Goal: Information Seeking & Learning: Learn about a topic

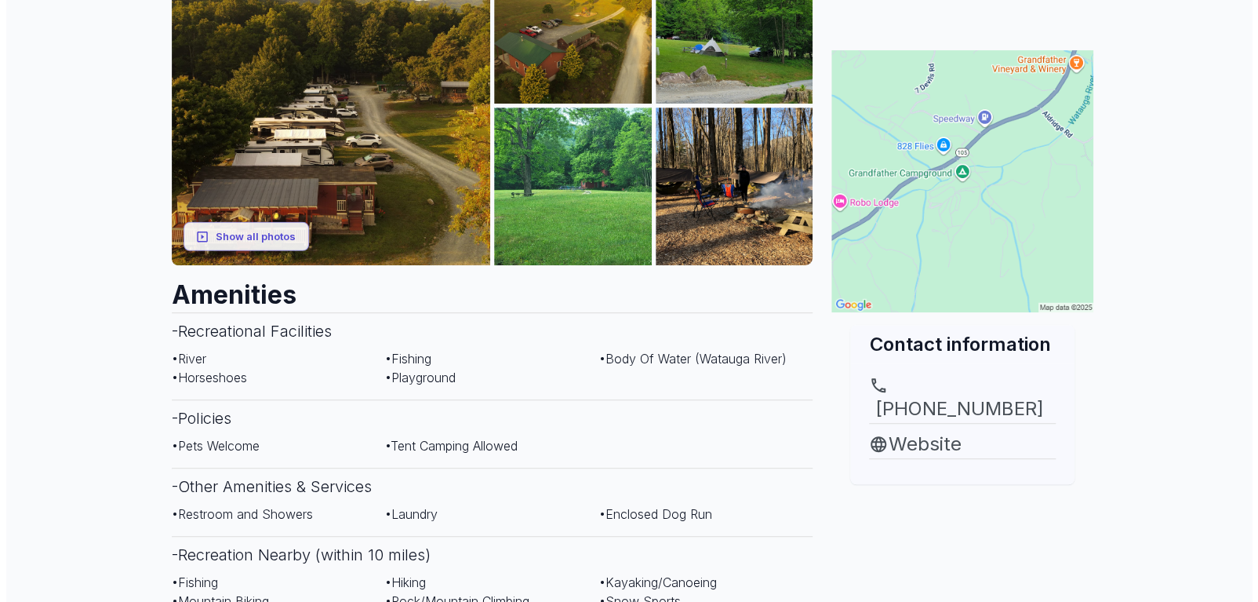
scroll to position [157, 0]
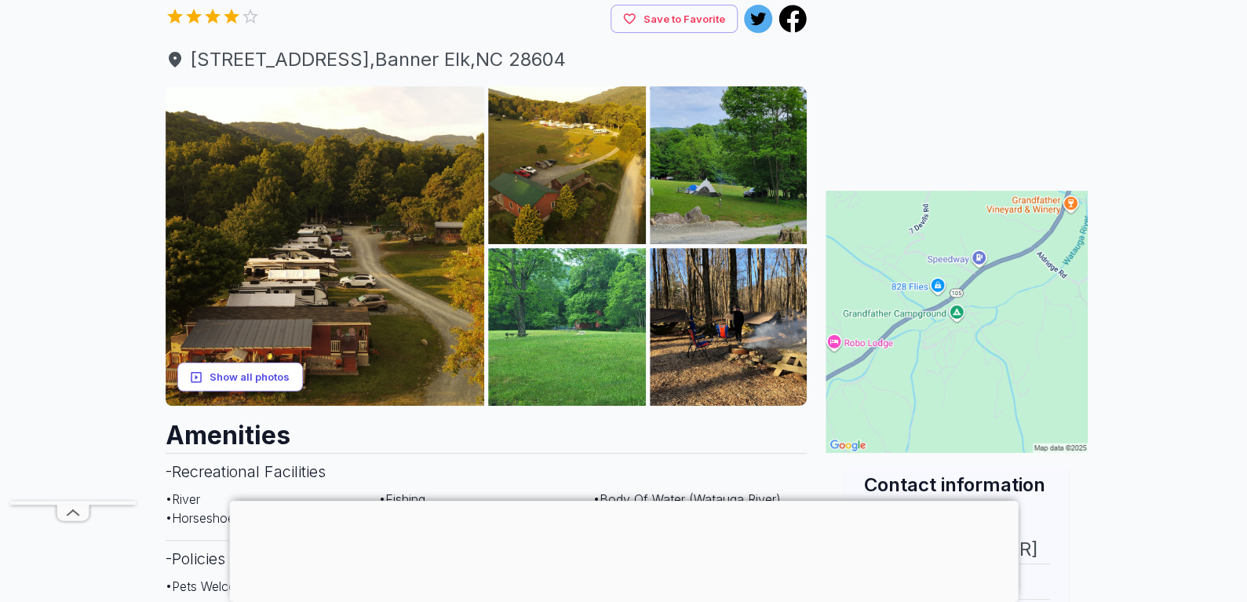
click at [256, 373] on button "Show all photos" at bounding box center [240, 376] width 126 height 29
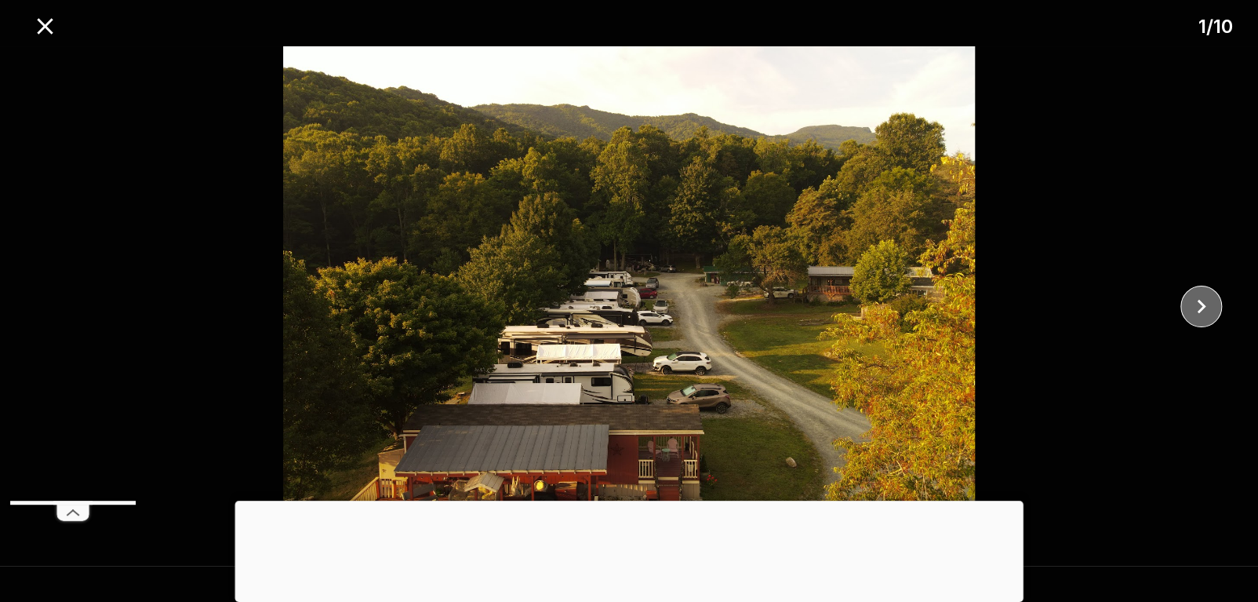
click at [1204, 302] on icon "close" at bounding box center [1201, 306] width 27 height 27
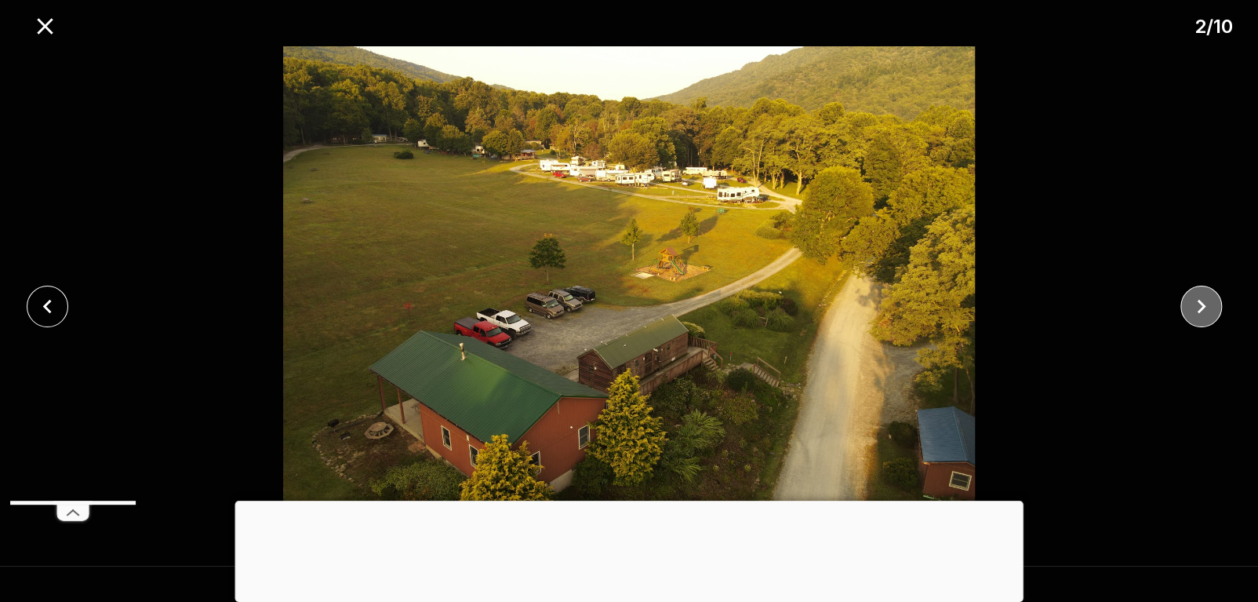
click at [1204, 302] on icon "close" at bounding box center [1201, 306] width 27 height 27
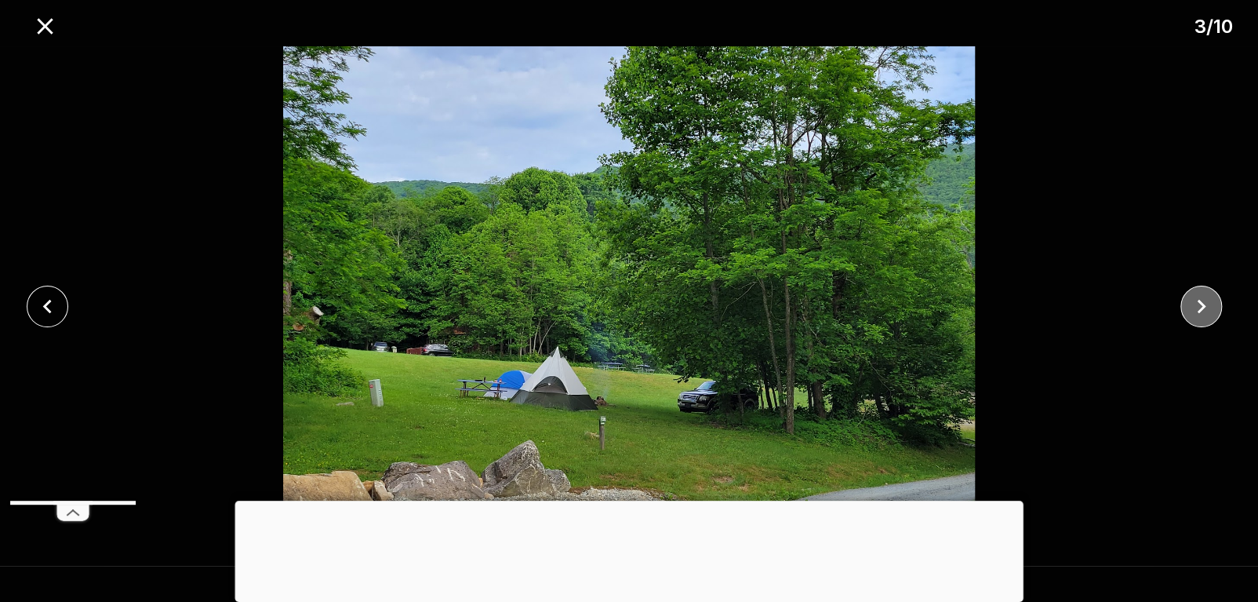
click at [1204, 302] on icon "close" at bounding box center [1201, 306] width 27 height 27
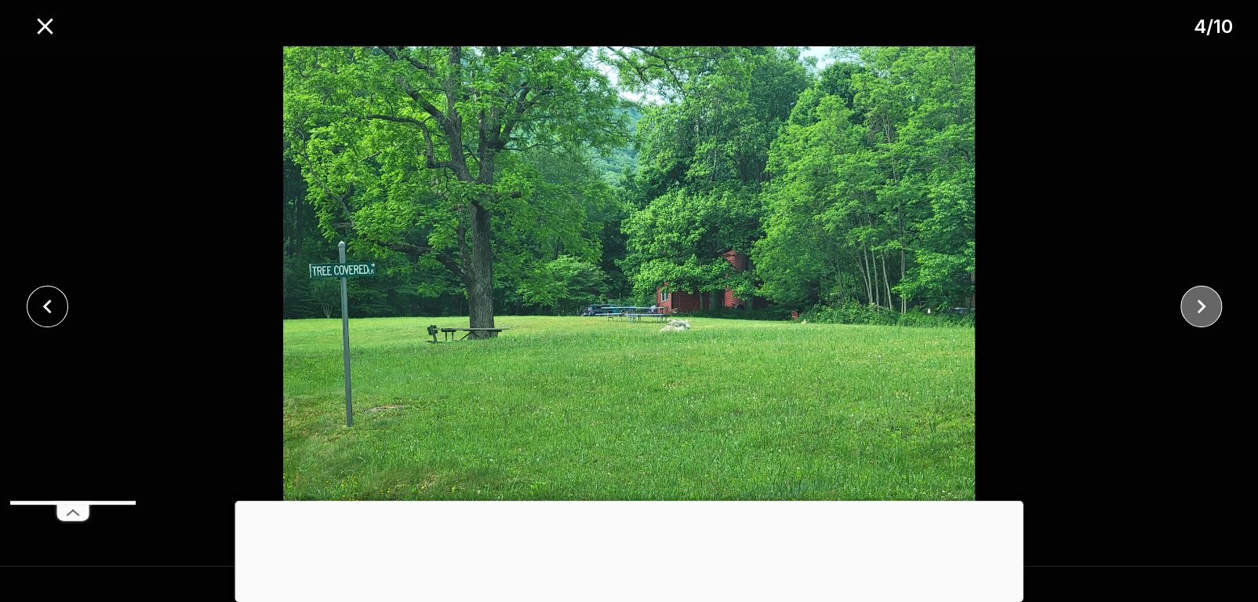
click at [1204, 302] on icon "close" at bounding box center [1201, 306] width 27 height 27
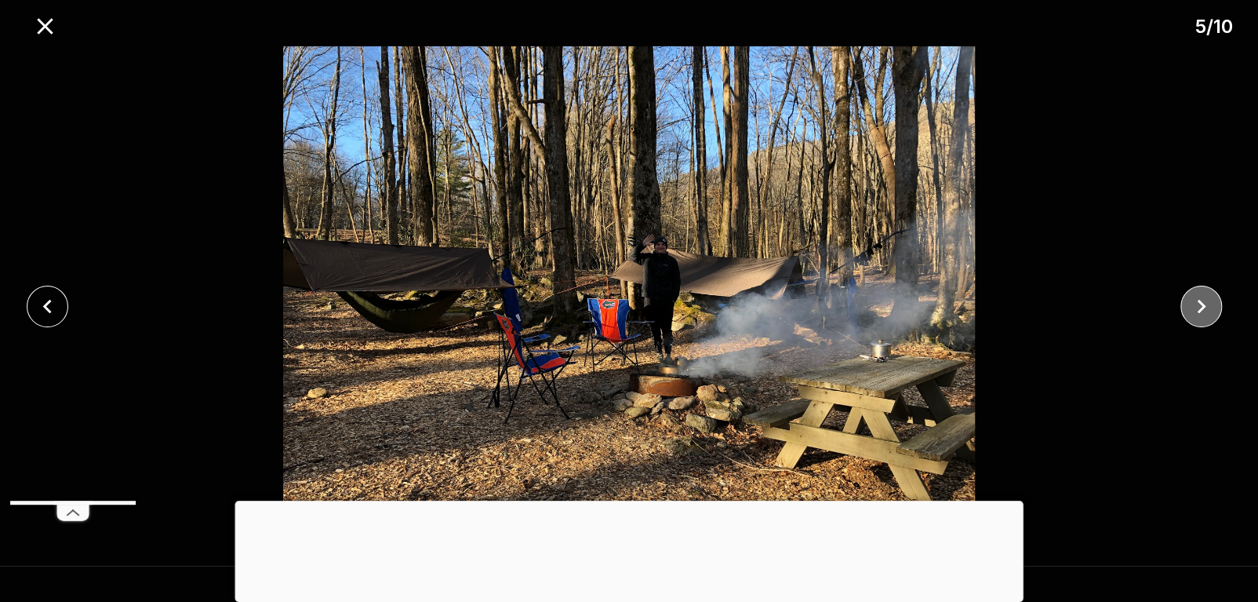
click at [1204, 302] on icon "close" at bounding box center [1201, 306] width 27 height 27
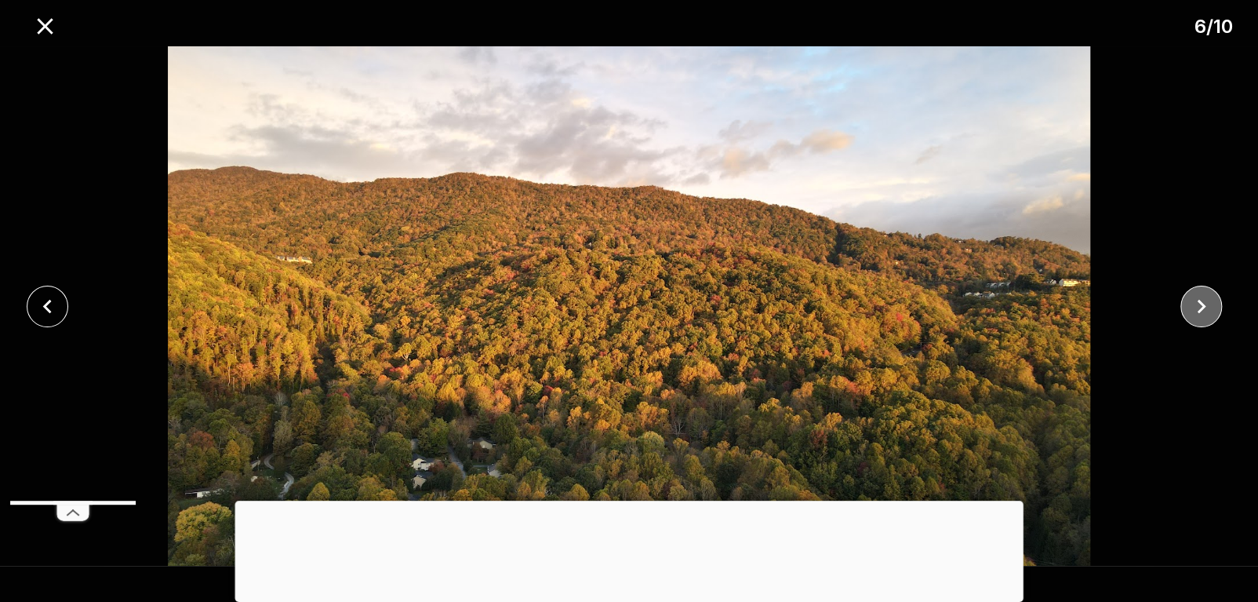
click at [1204, 302] on icon "close" at bounding box center [1201, 306] width 27 height 27
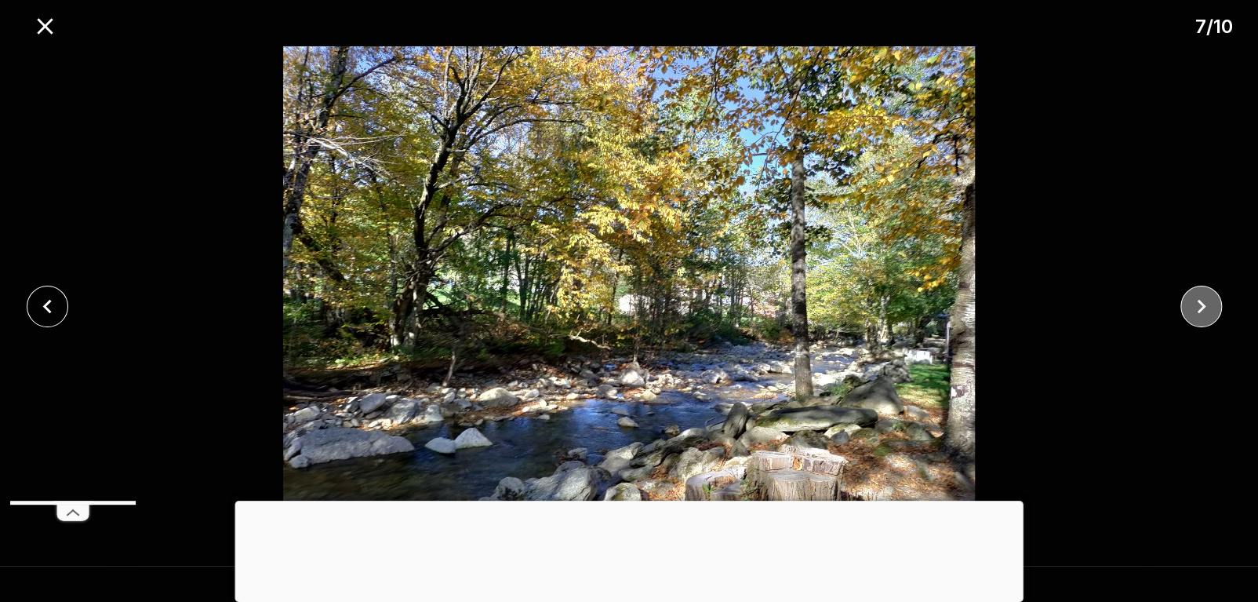
click at [1204, 302] on icon "close" at bounding box center [1201, 306] width 27 height 27
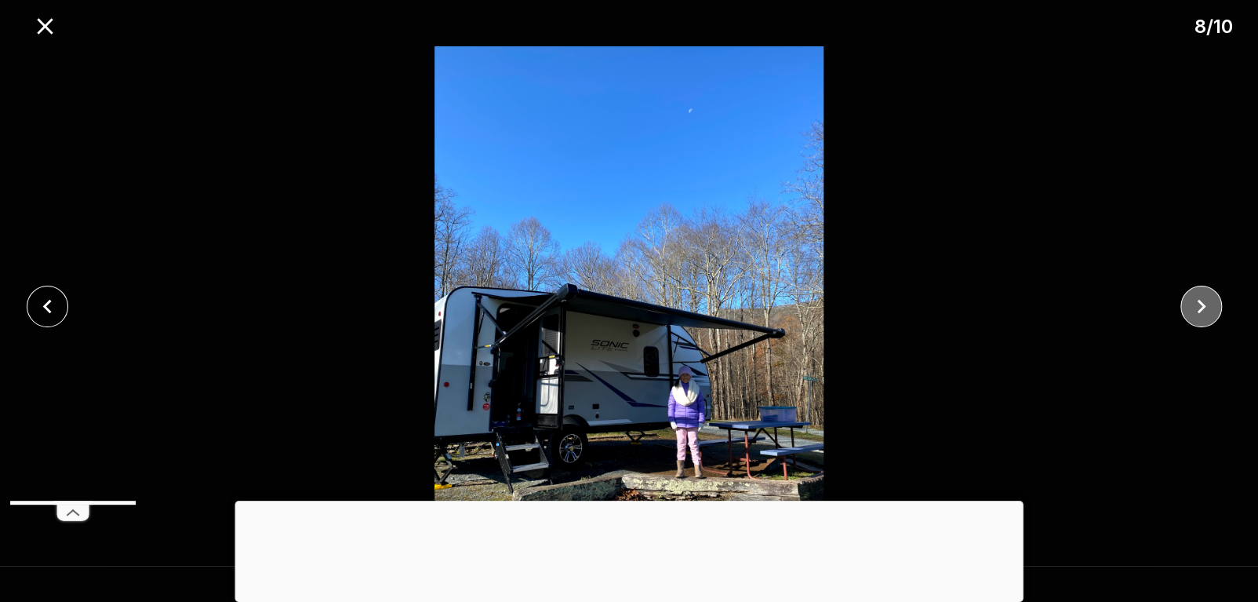
click at [1204, 302] on icon "close" at bounding box center [1201, 306] width 27 height 27
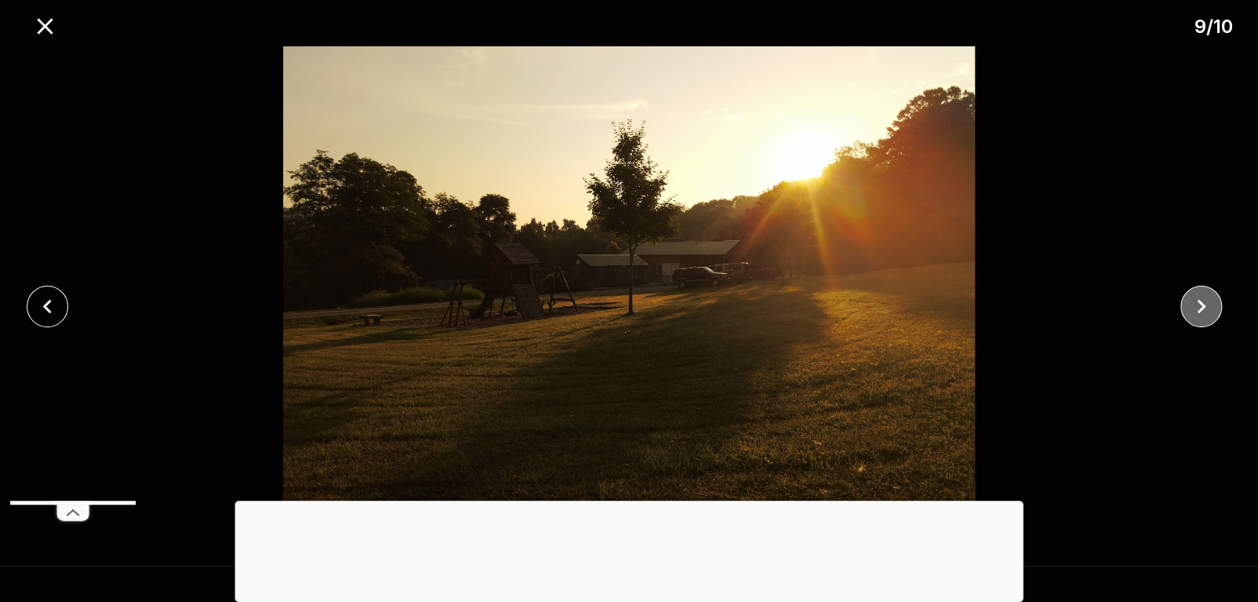
click at [1204, 302] on icon "close" at bounding box center [1201, 306] width 27 height 27
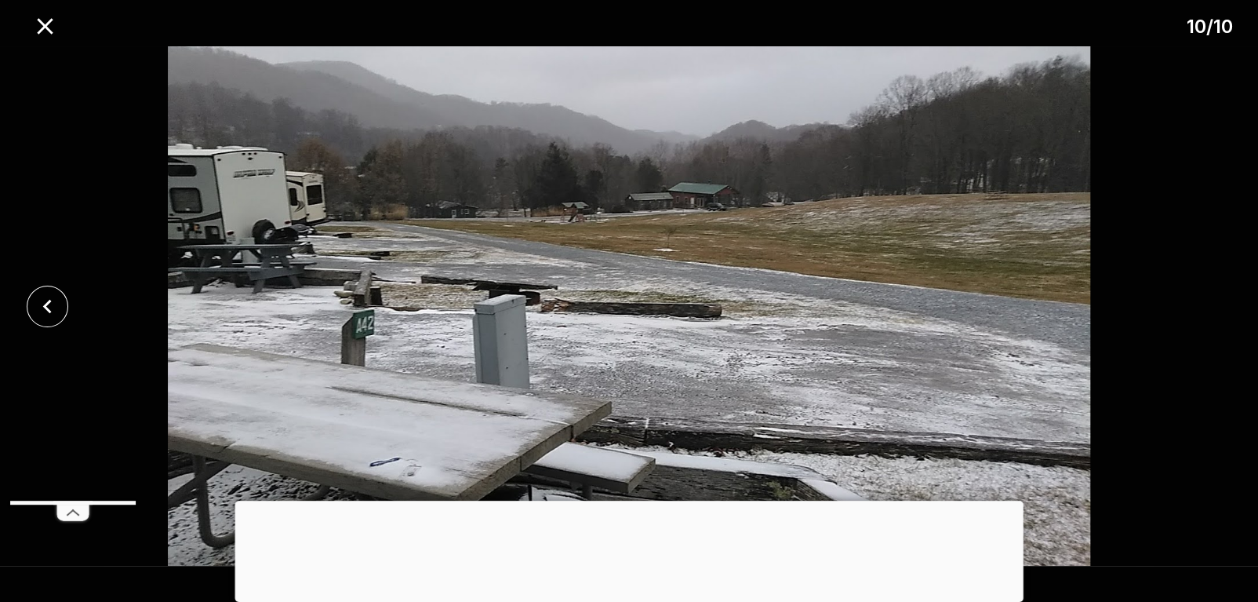
click at [1204, 302] on div at bounding box center [629, 305] width 1258 height 519
